Goal: Transaction & Acquisition: Purchase product/service

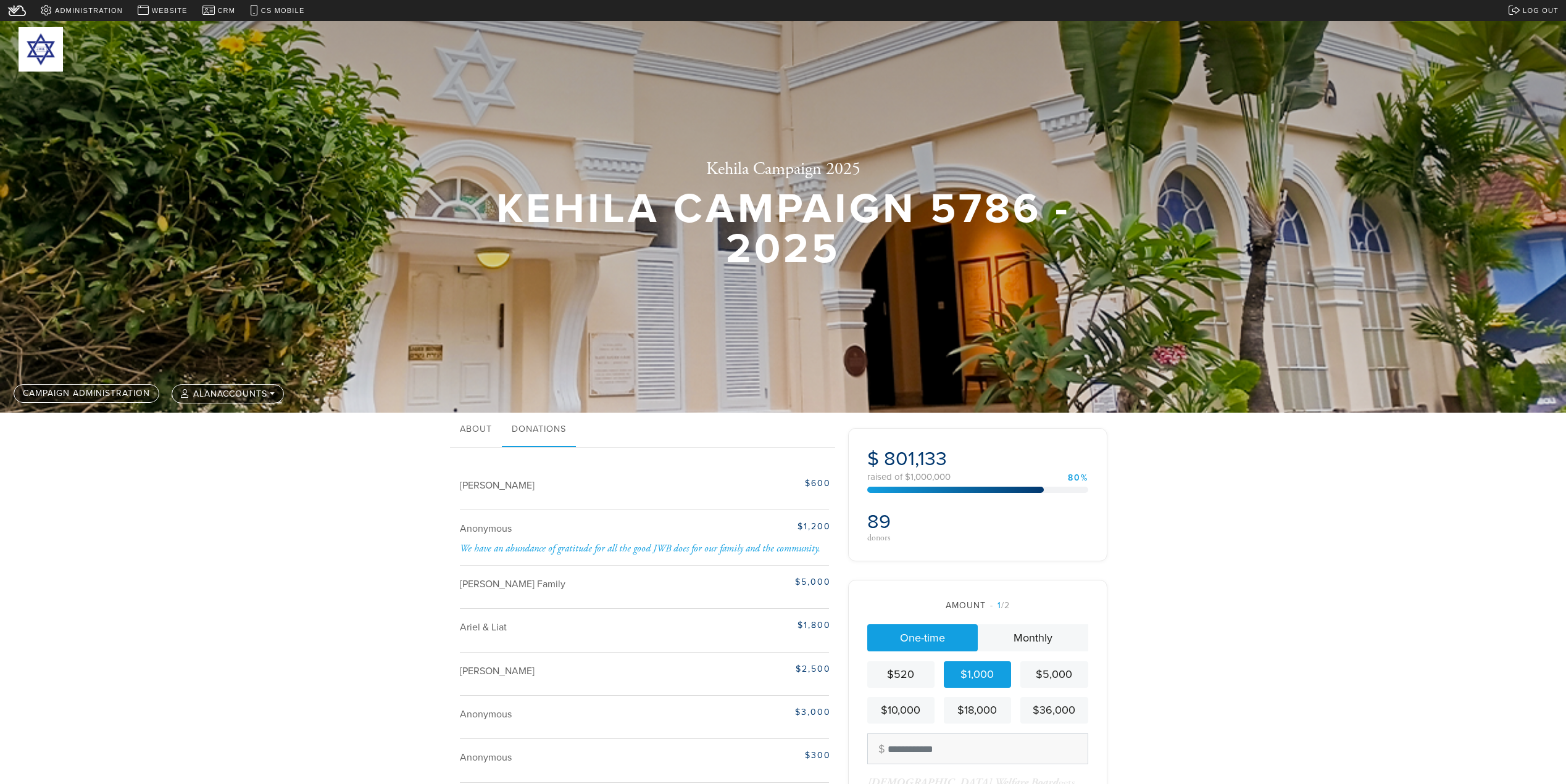
scroll to position [555, 0]
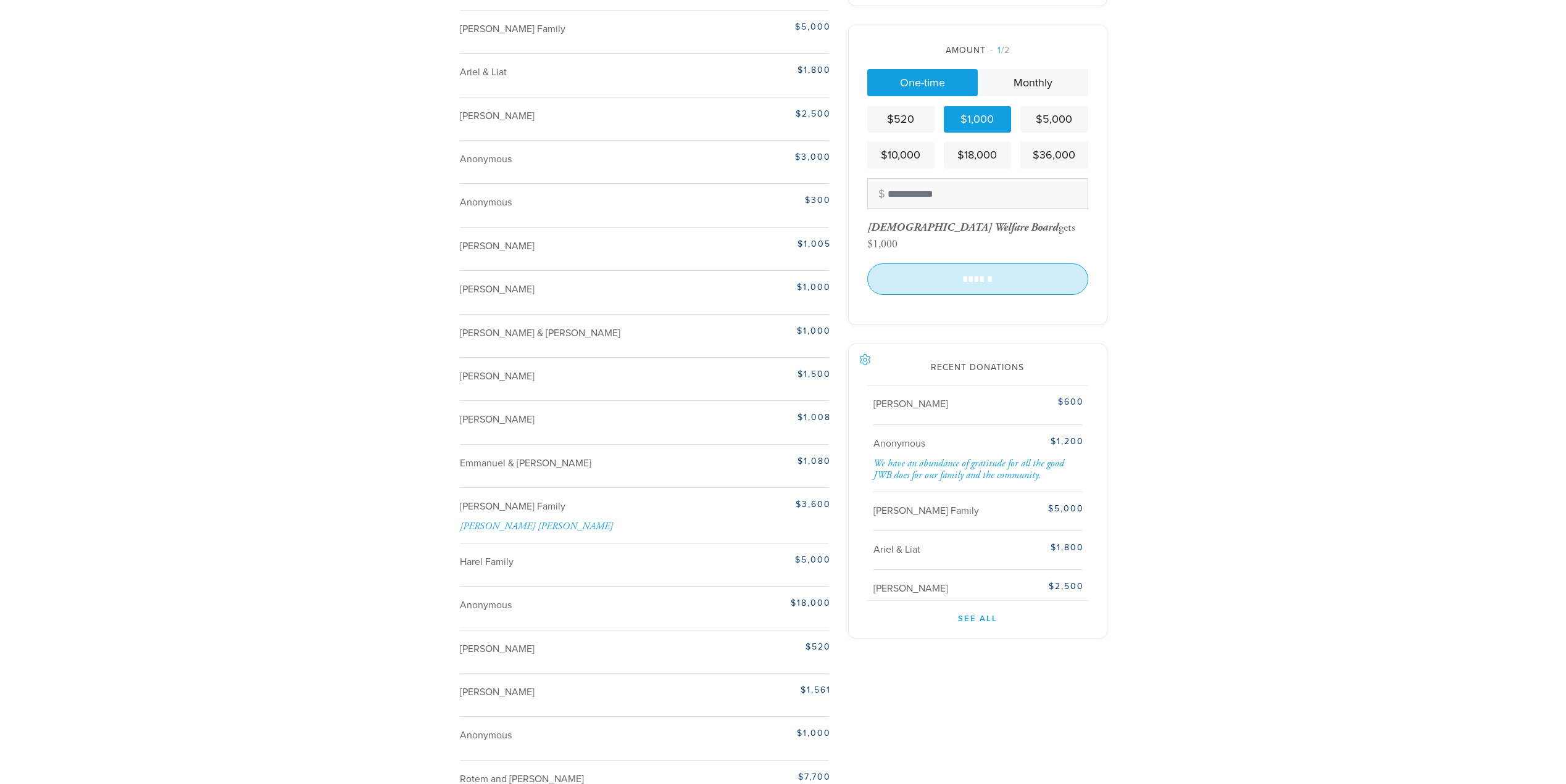
click at [969, 263] on input "******" at bounding box center [977, 279] width 221 height 31
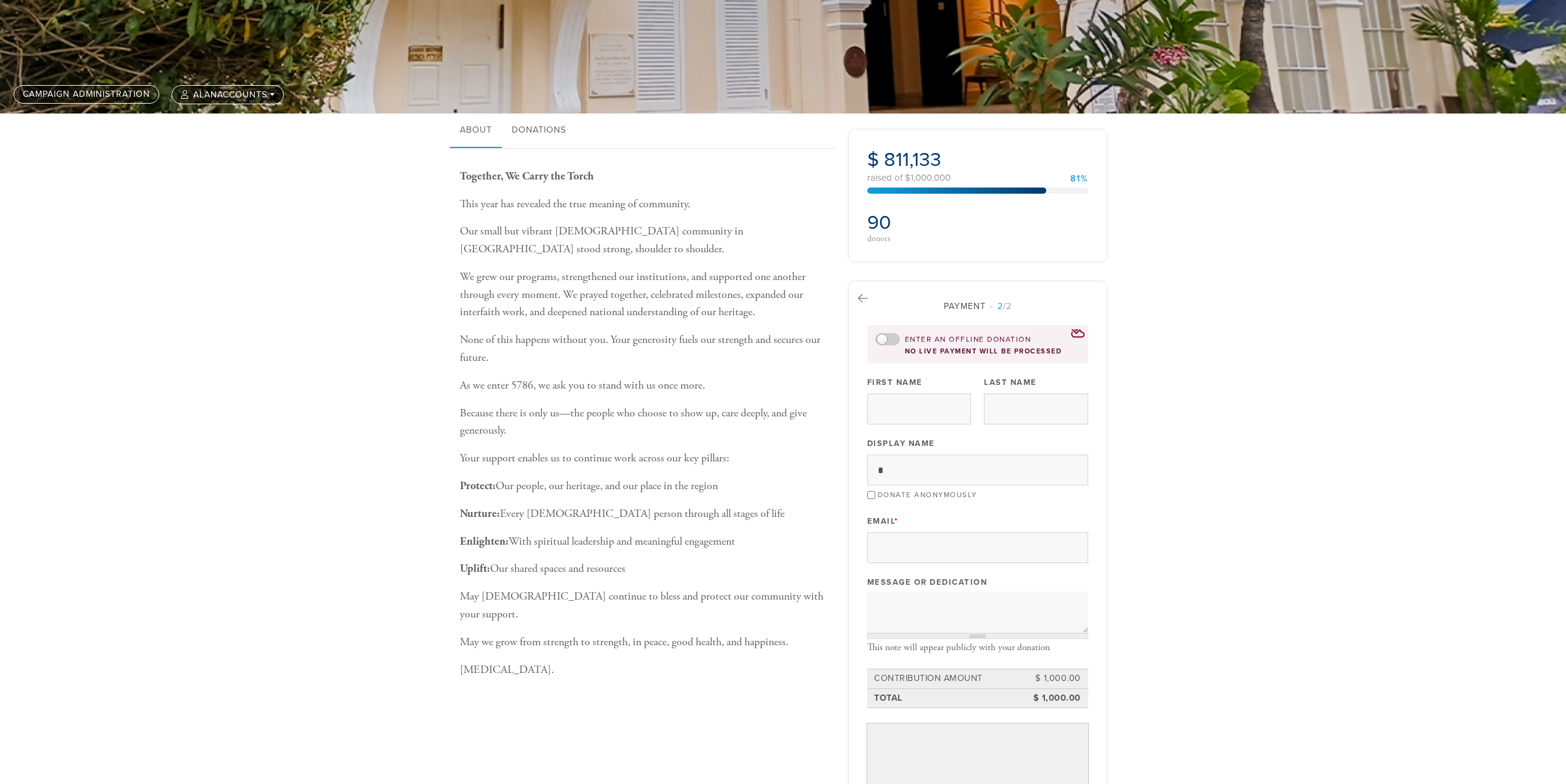
scroll to position [185, 0]
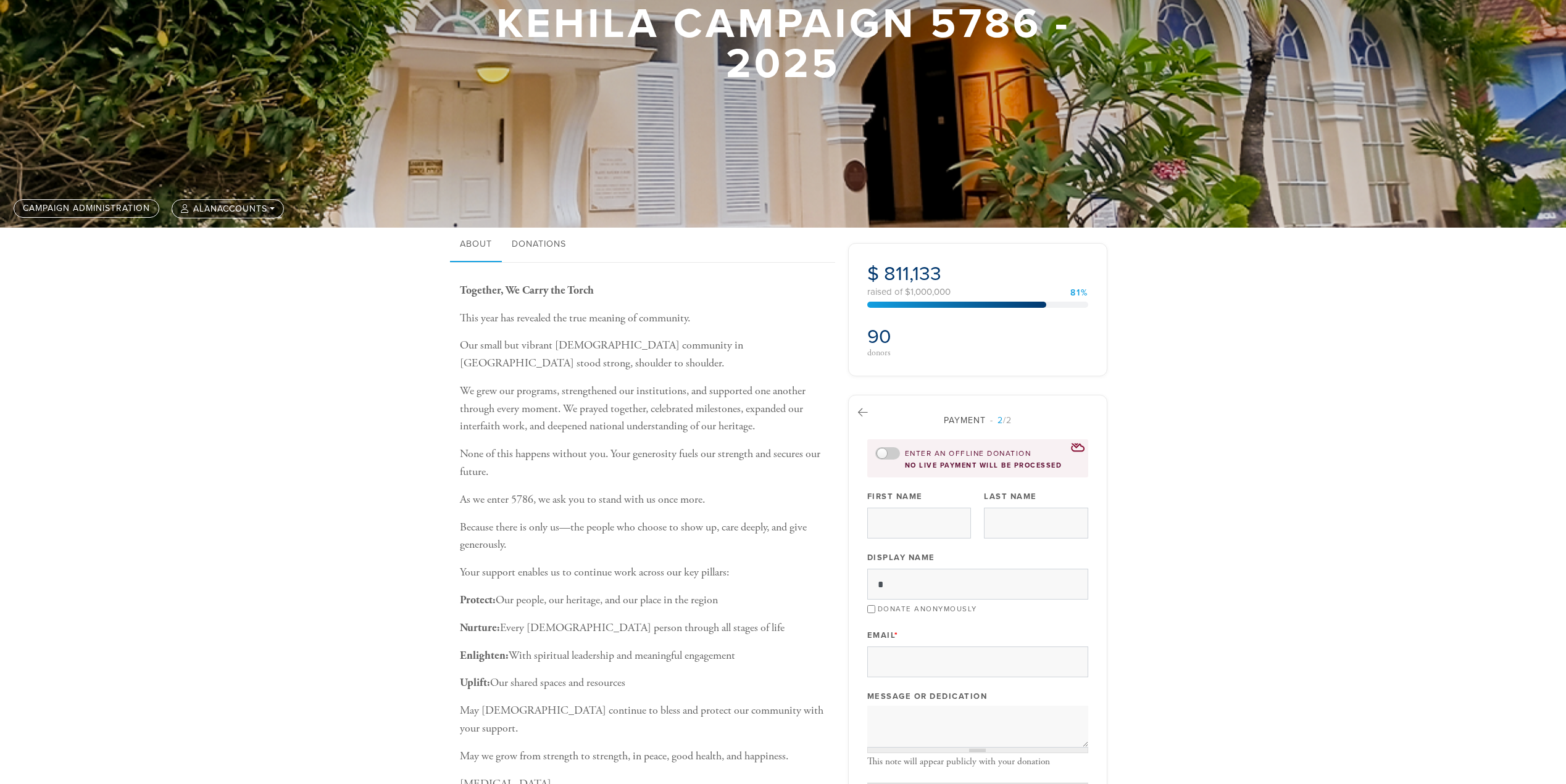
click at [561, 211] on div "Kehila Campaign 2025 Kehila Campaign 5786 - 2025" at bounding box center [783, 31] width 1566 height 392
click at [527, 251] on link "Donations" at bounding box center [538, 245] width 74 height 35
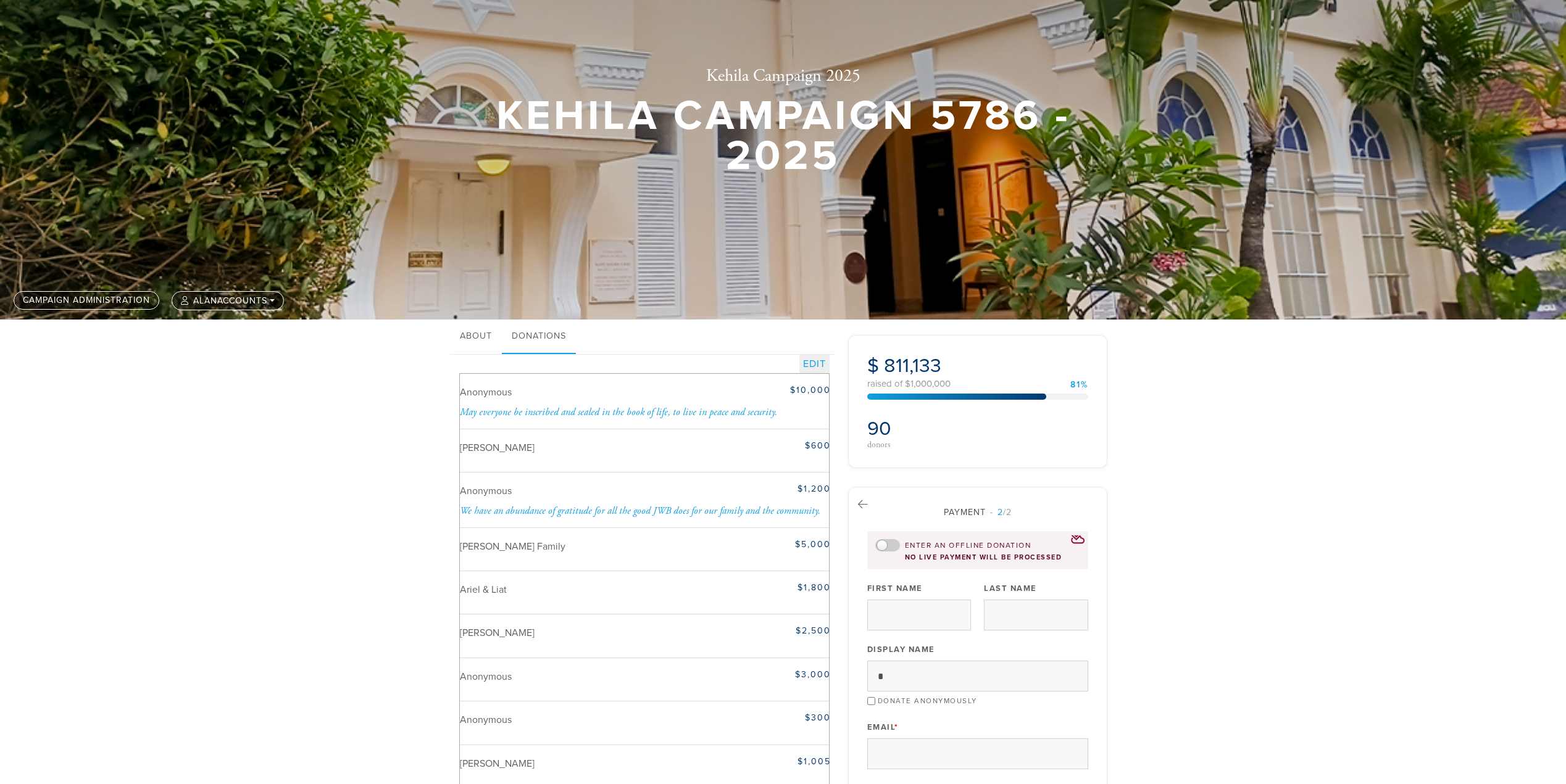
scroll to position [2249, 0]
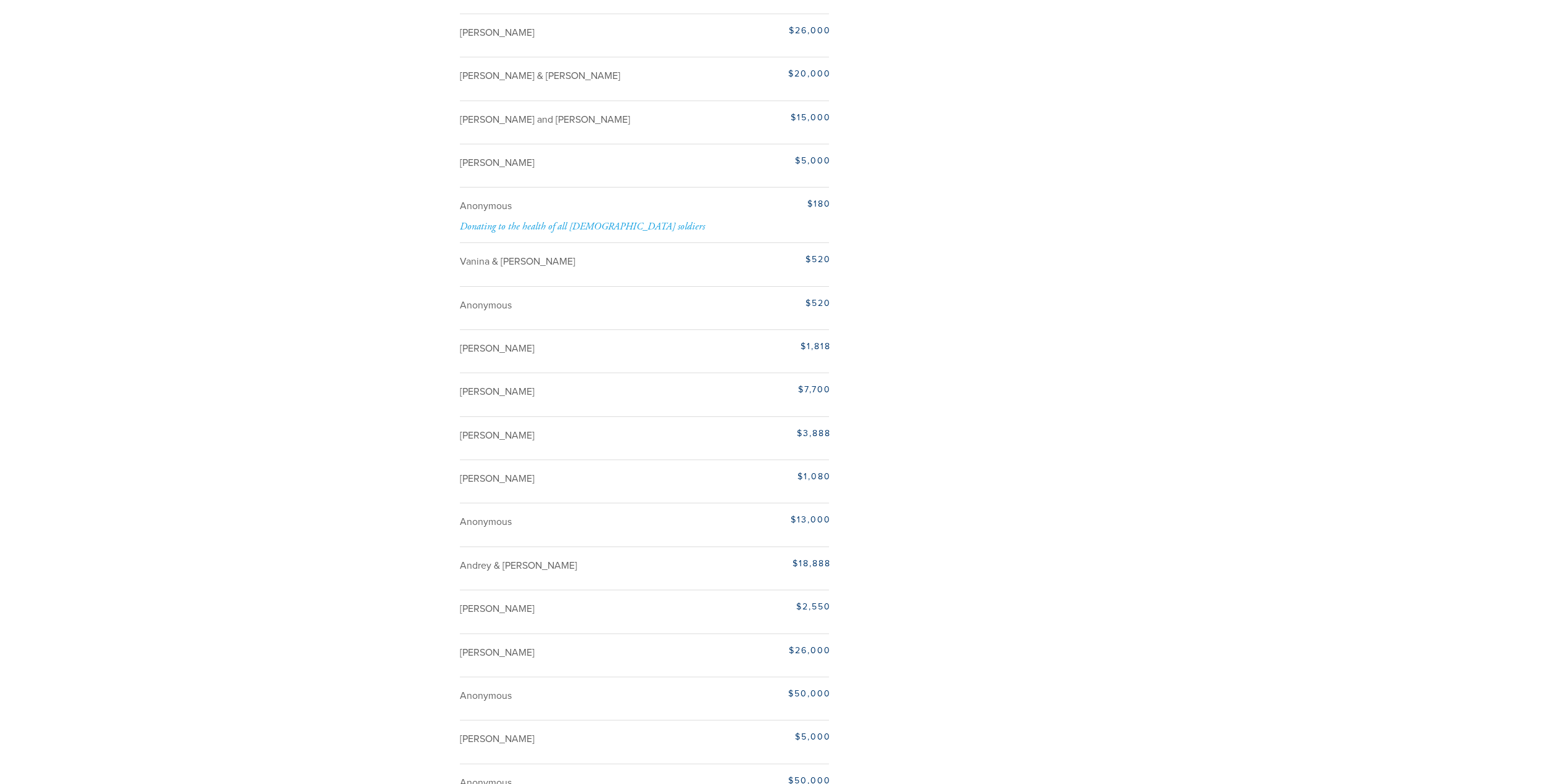
click at [1319, 302] on div "Together, We Carry the Torch This year has revealed the true meaning of communi…" at bounding box center [783, 295] width 1566 height 4192
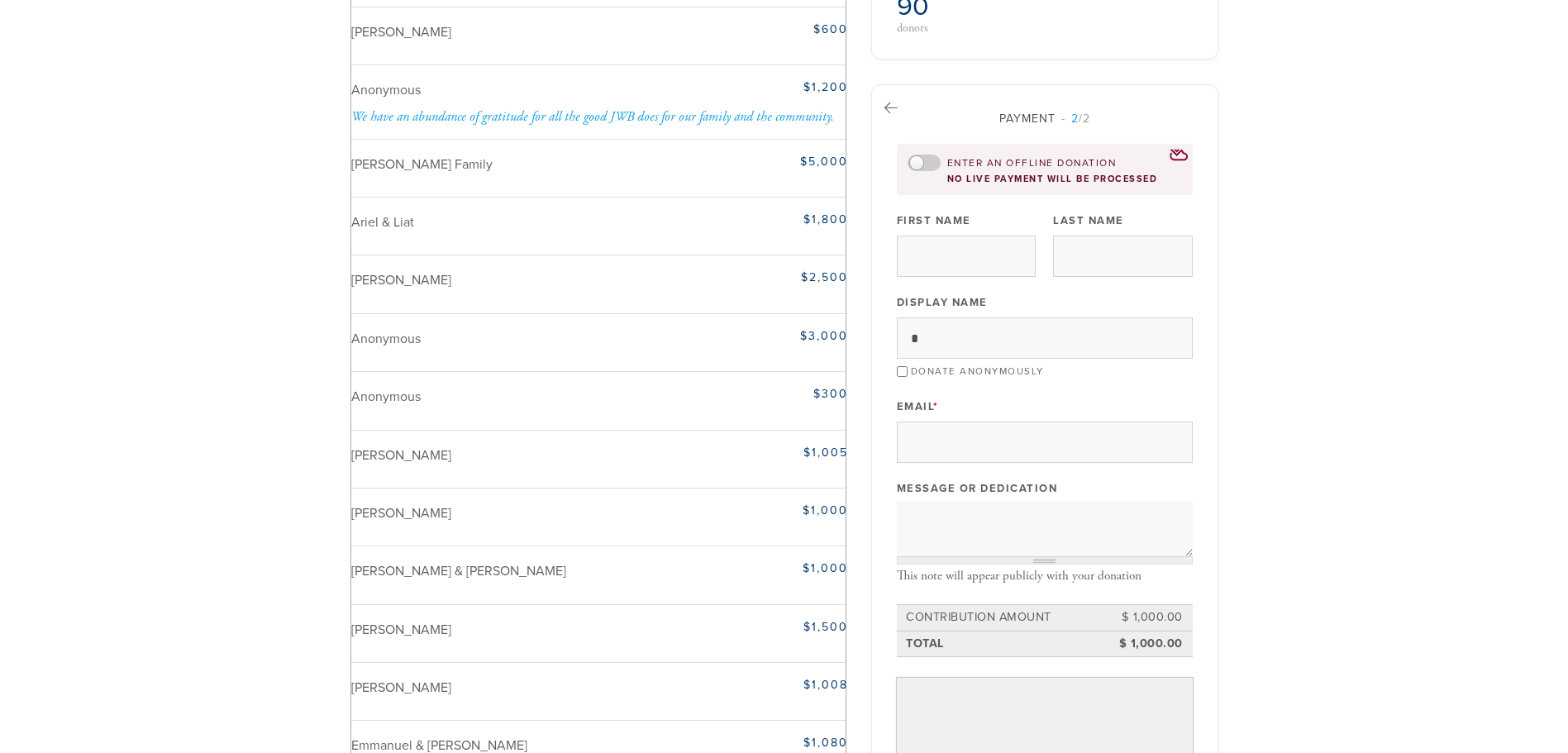
scroll to position [551, 0]
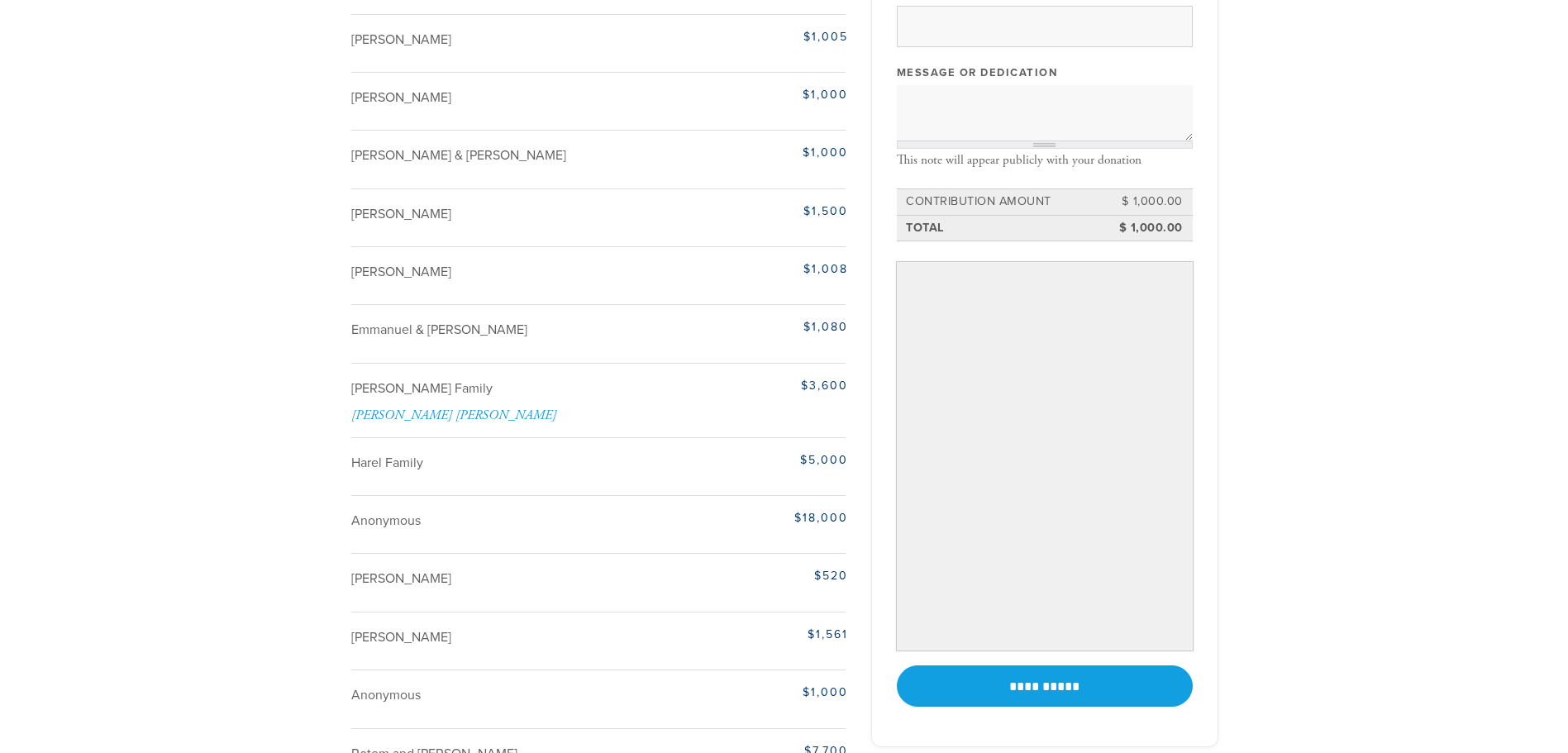
scroll to position [964, 0]
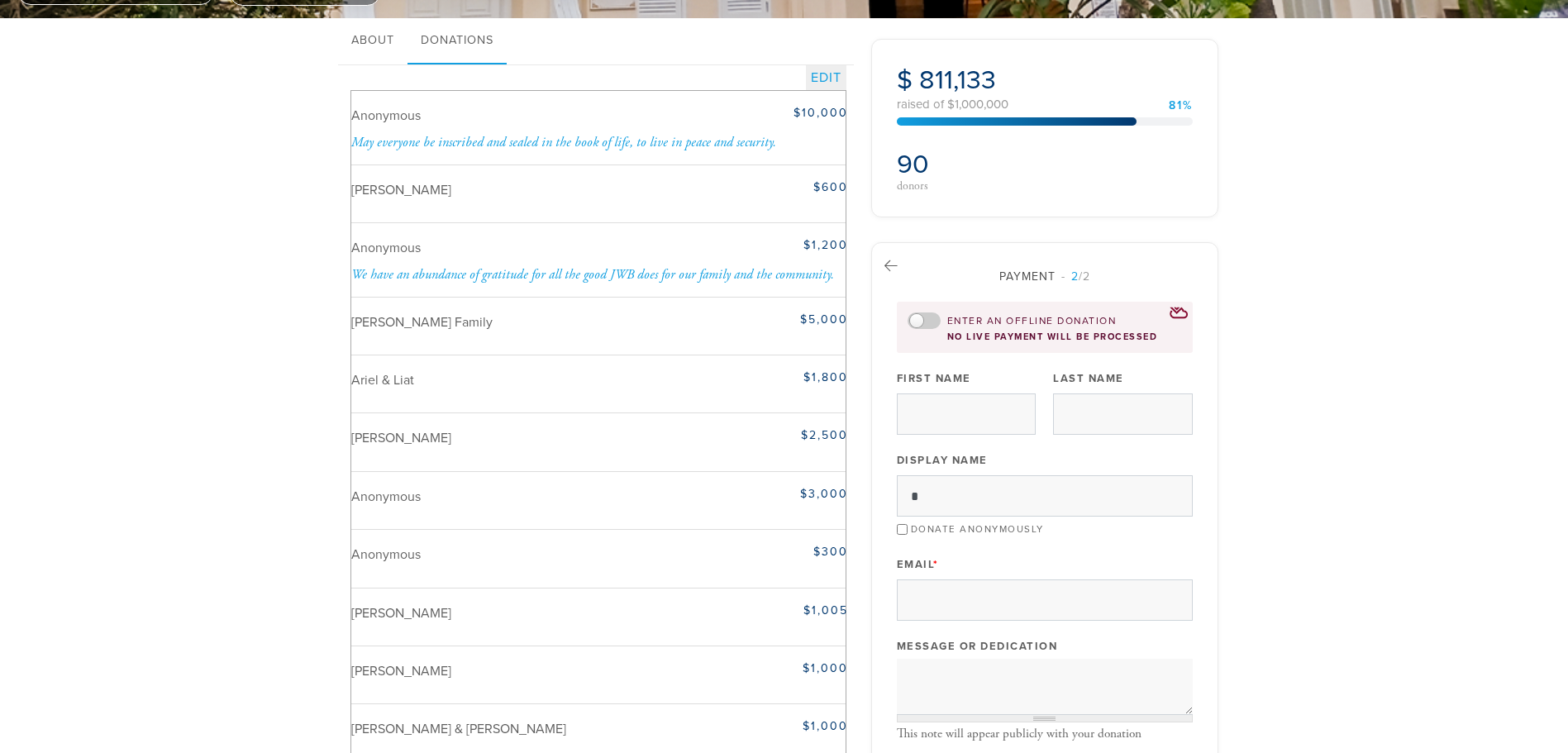
scroll to position [385, 0]
drag, startPoint x: 383, startPoint y: 243, endPoint x: 433, endPoint y: 239, distance: 50.2
click at [433, 239] on div "Anonymous" at bounding box center [512, 248] width 322 height 22
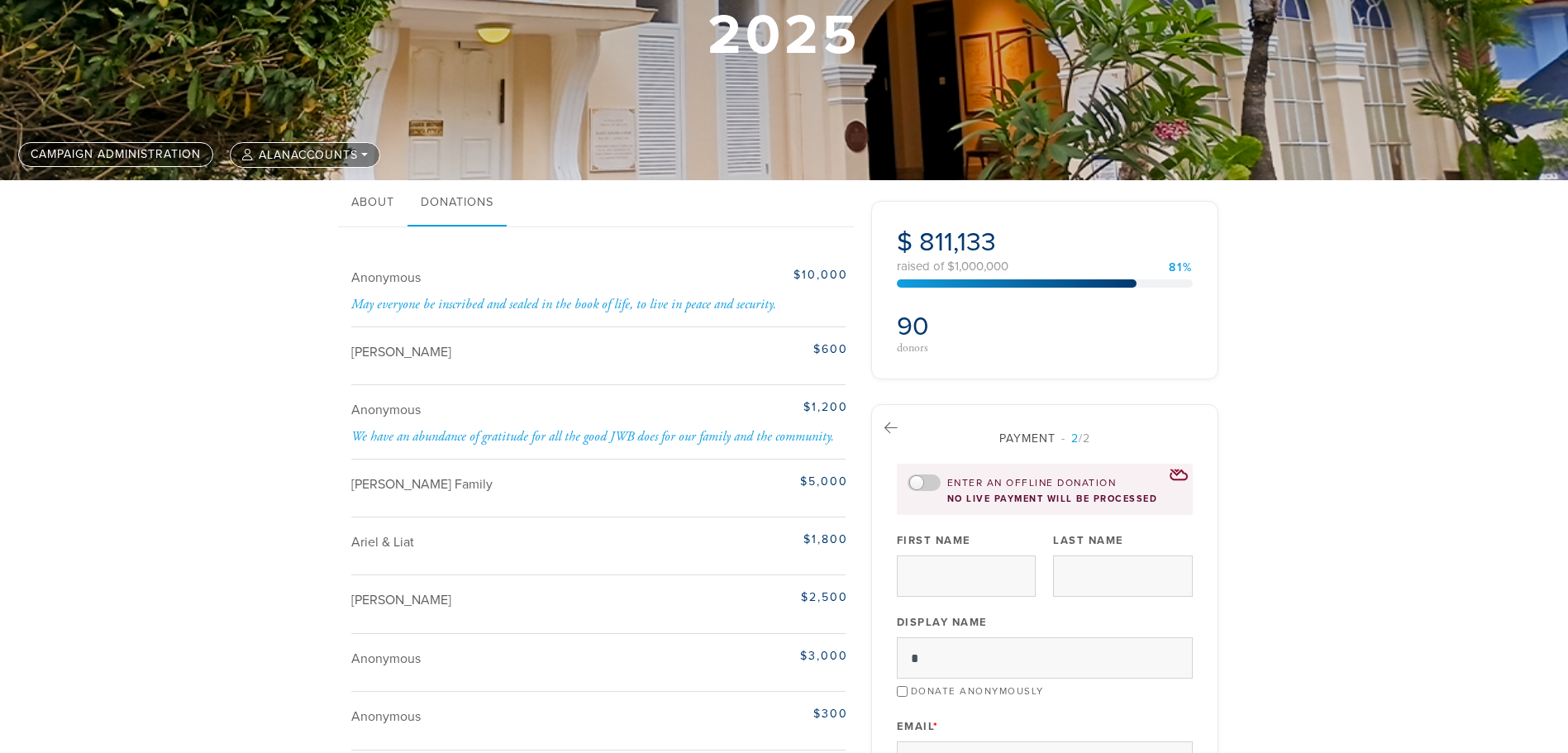
scroll to position [220, 0]
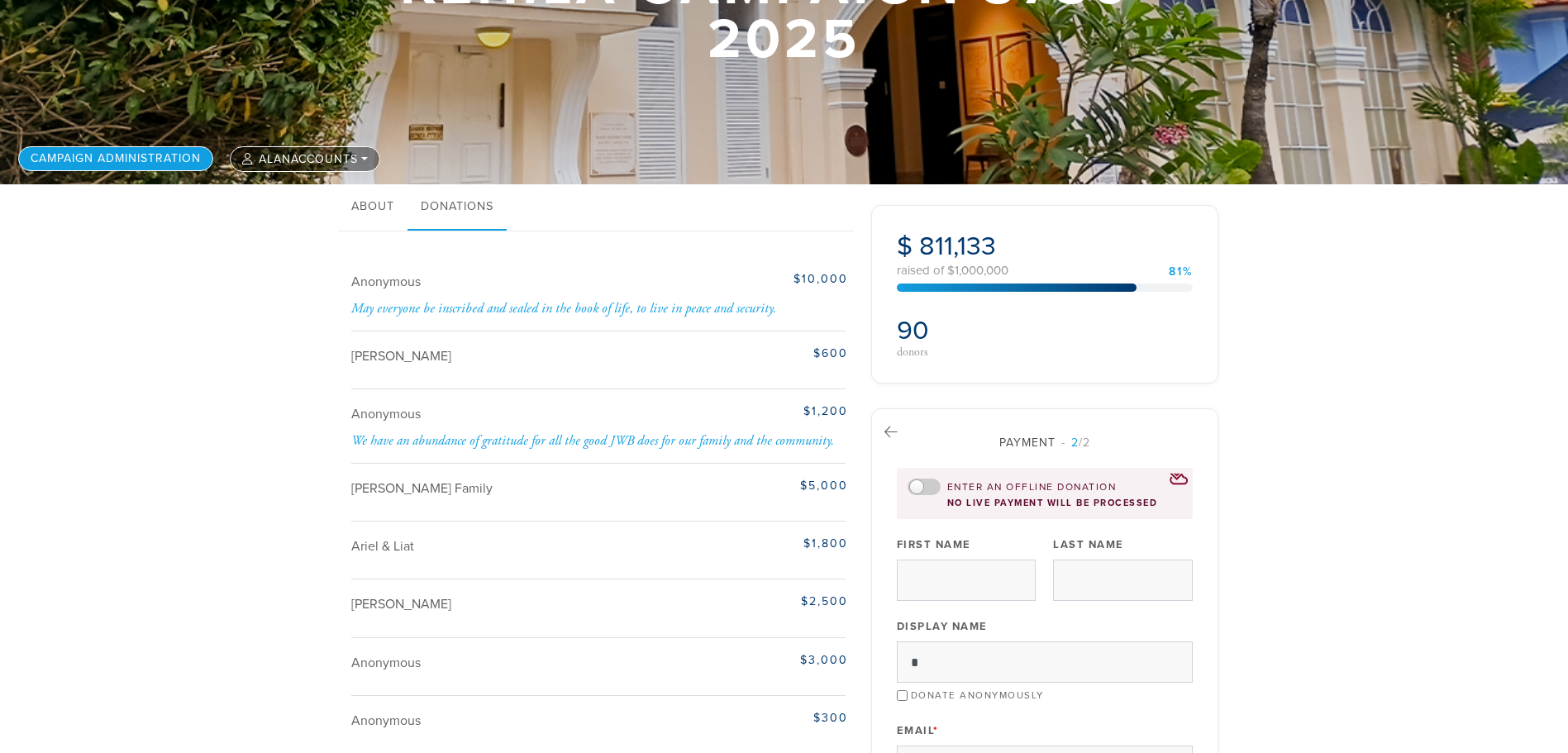
click at [115, 156] on link "Campaign Administration" at bounding box center [115, 159] width 195 height 25
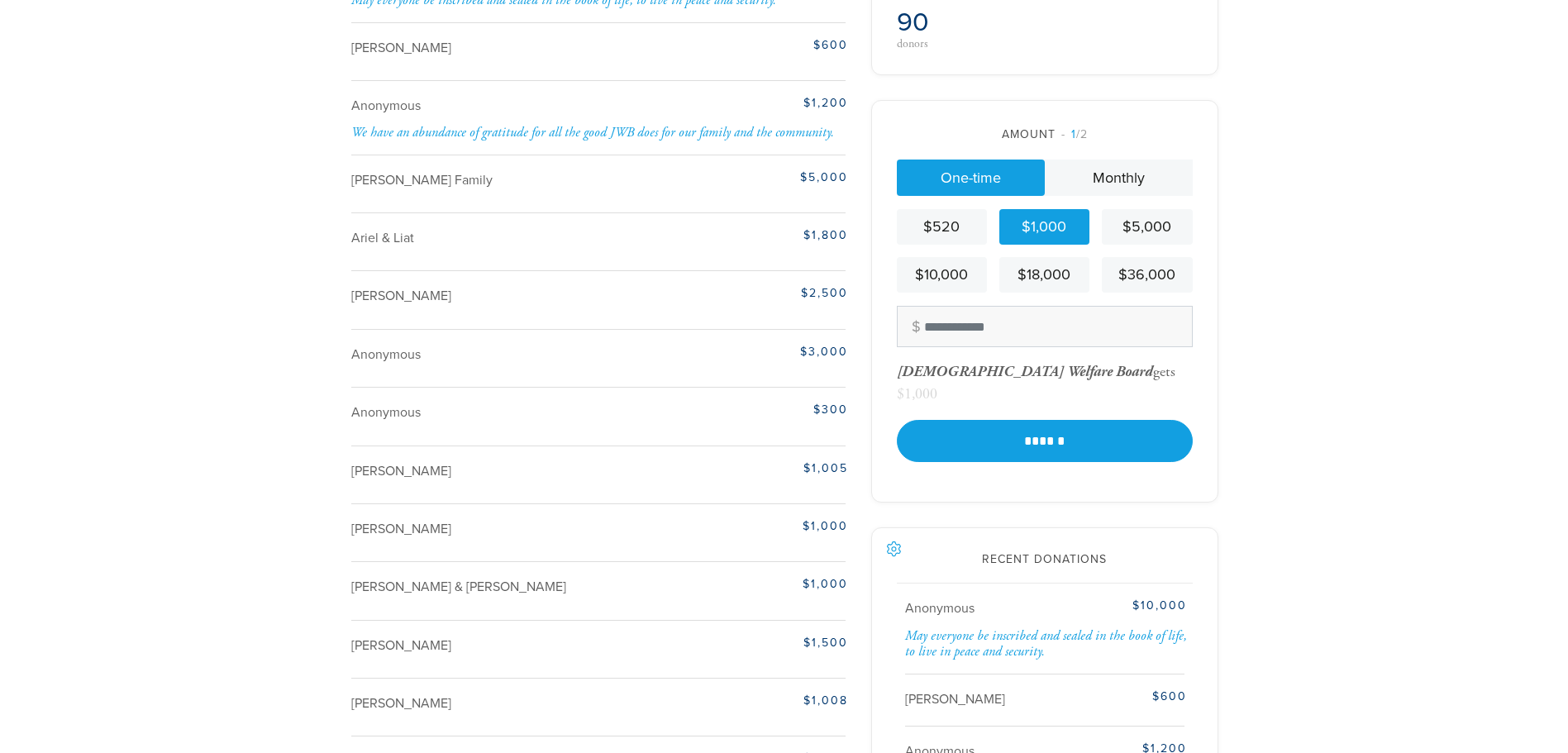
scroll to position [528, 0]
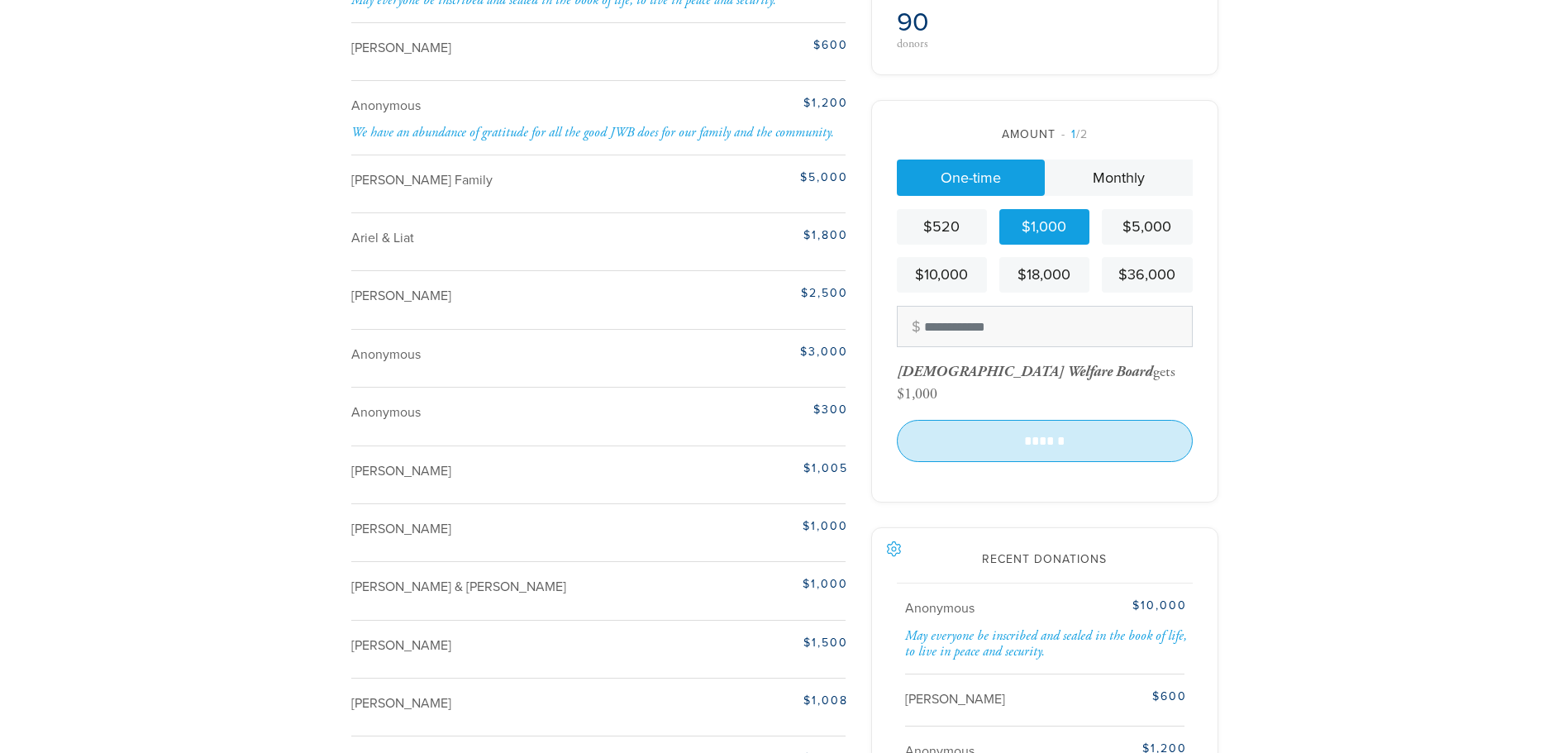
click at [1060, 420] on input "******" at bounding box center [1044, 440] width 296 height 41
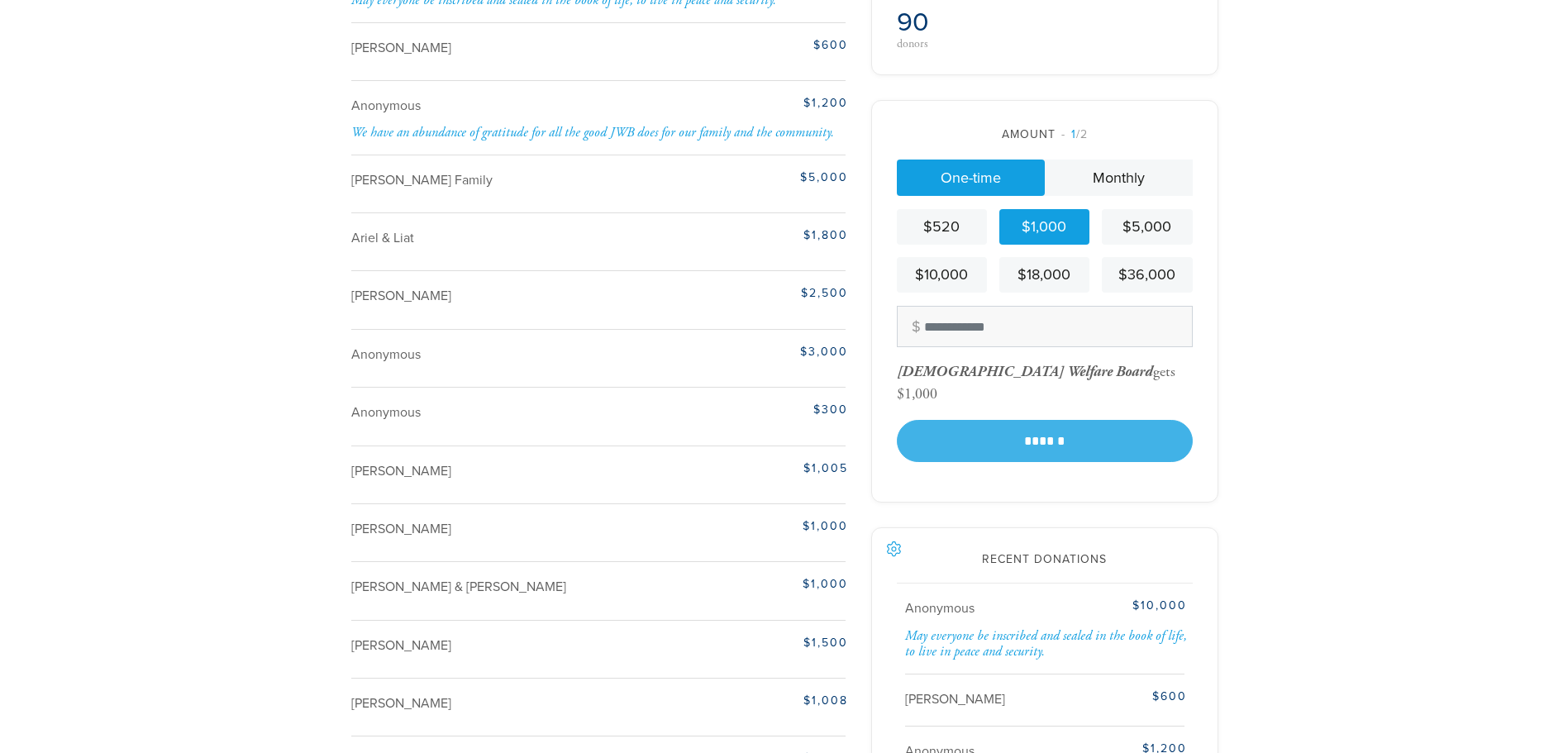
click at [1119, 429] on div "******" at bounding box center [1044, 440] width 296 height 41
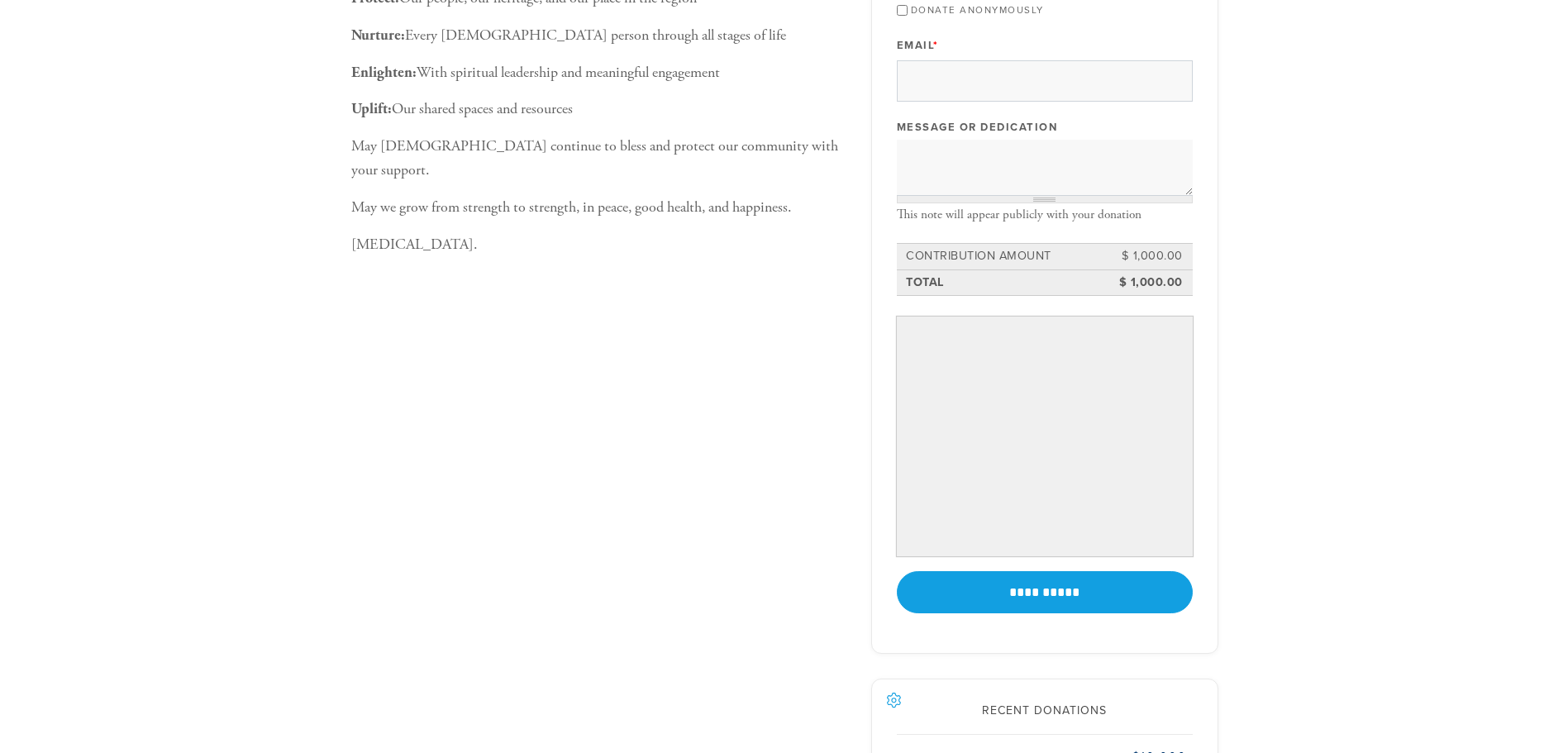
scroll to position [910, 0]
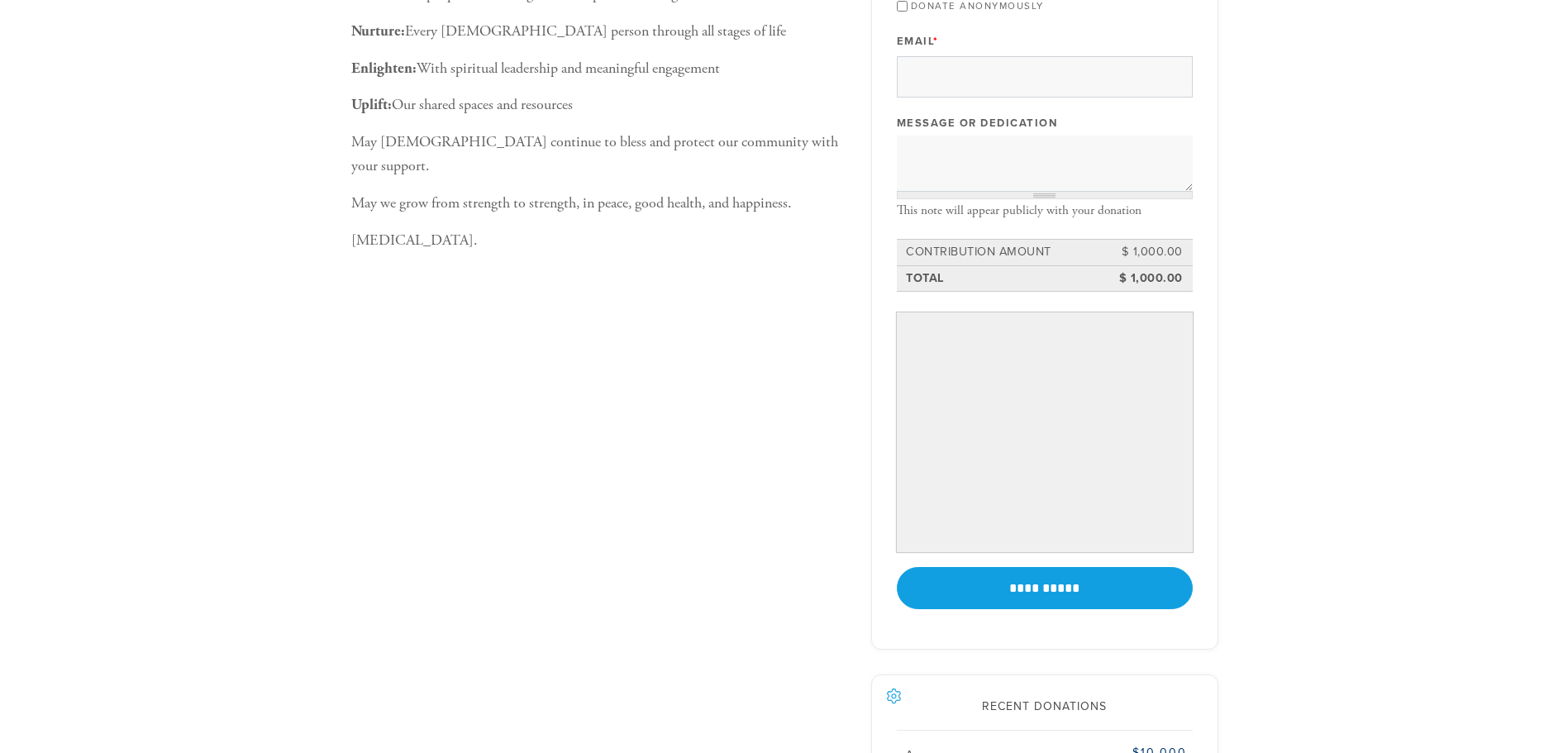
click at [1294, 409] on div "Together, We Carry the Torch This year has revealed the true meaning of communi…" at bounding box center [784, 318] width 1568 height 1553
